Goal: Navigation & Orientation: Find specific page/section

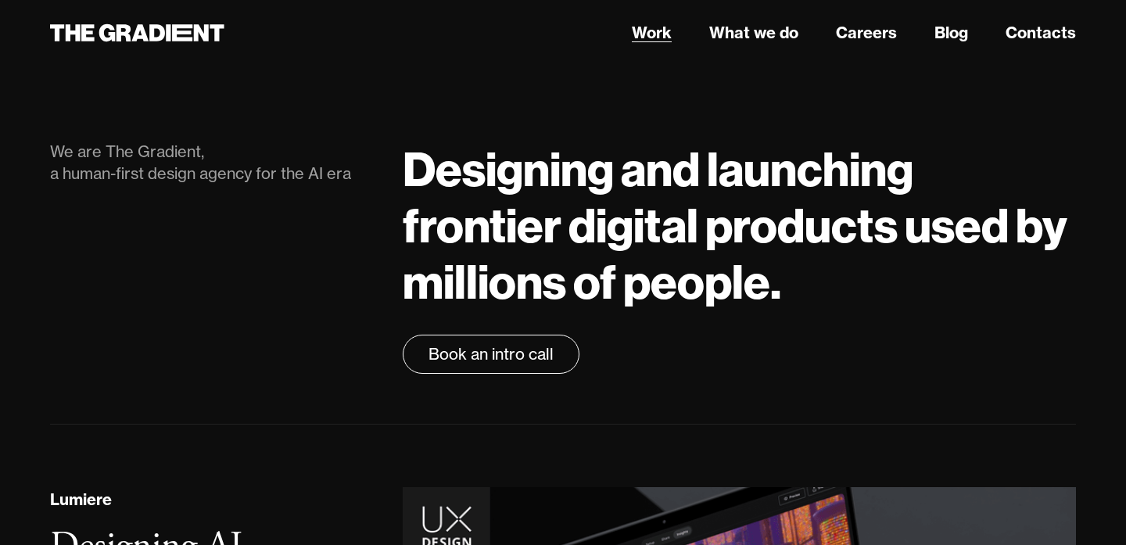
click at [647, 38] on link "Work" at bounding box center [652, 32] width 40 height 23
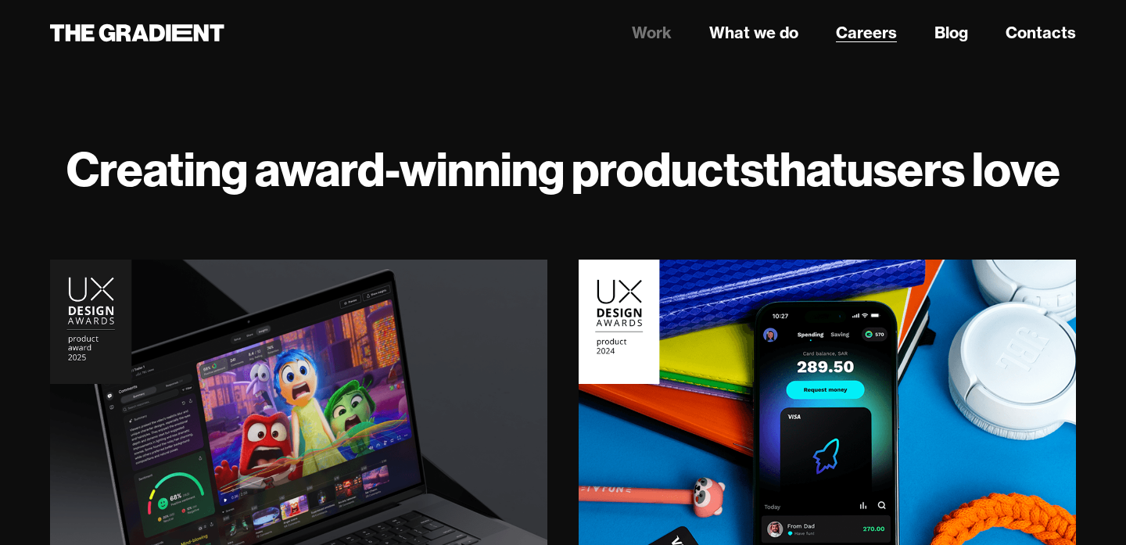
click at [883, 30] on link "Careers" at bounding box center [866, 32] width 61 height 23
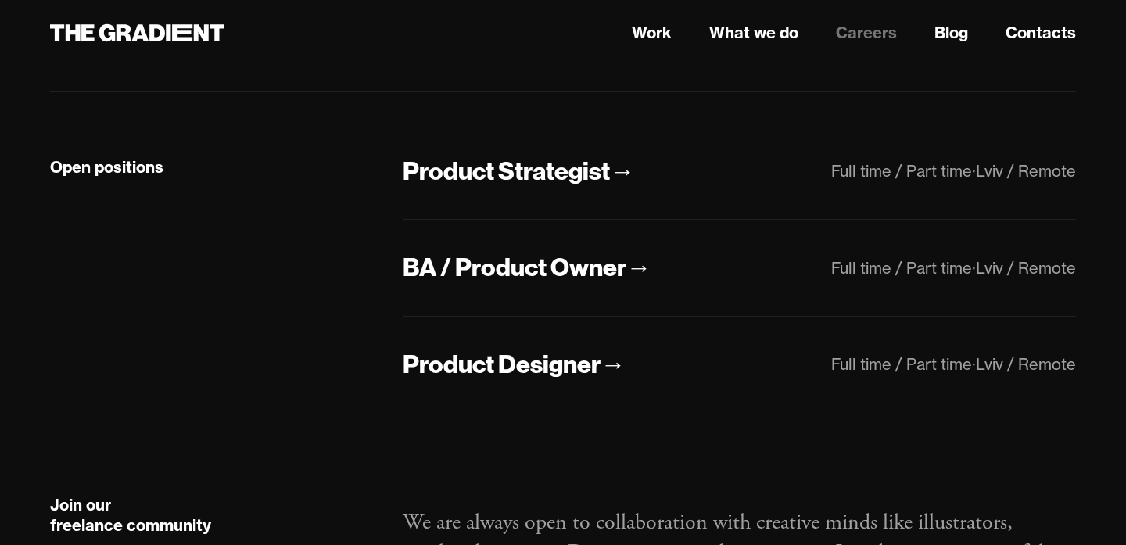
scroll to position [313, 0]
